Goal: Information Seeking & Learning: Find specific page/section

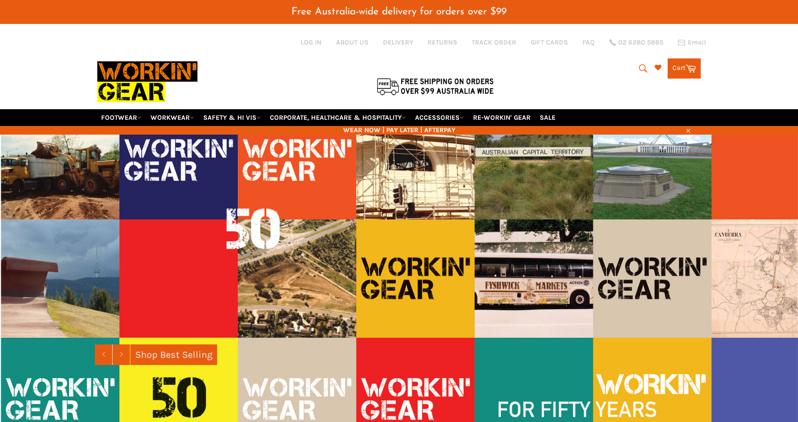
click at [641, 67] on icon "submit" at bounding box center [643, 68] width 11 height 11
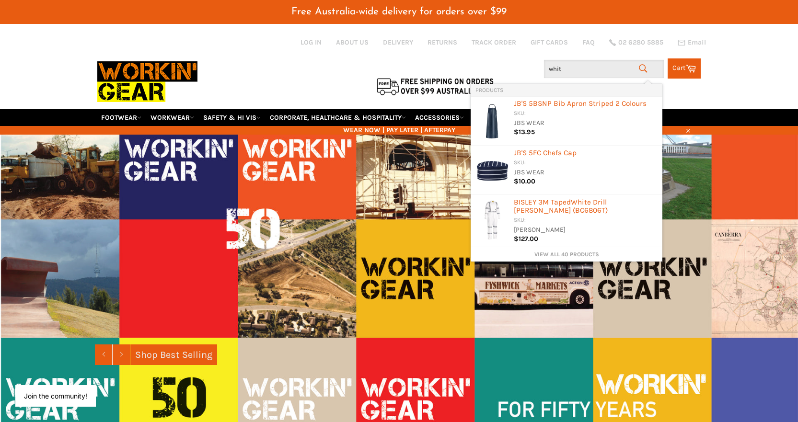
type input "white"
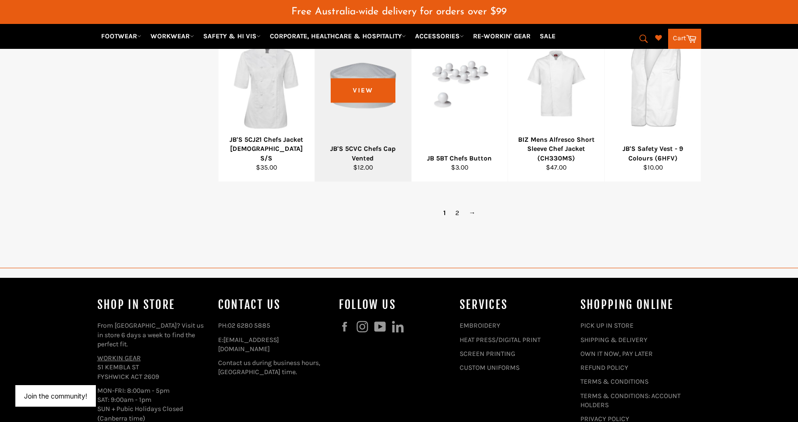
scroll to position [580, 0]
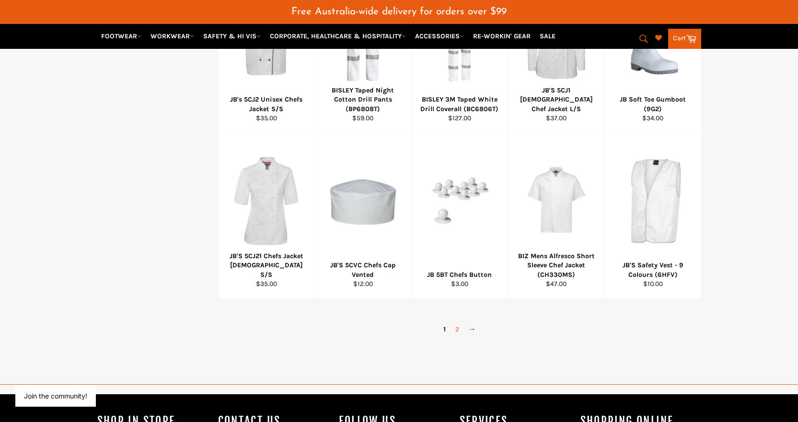
click at [459, 334] on link "2" at bounding box center [456, 329] width 13 height 14
